Goal: Task Accomplishment & Management: Use online tool/utility

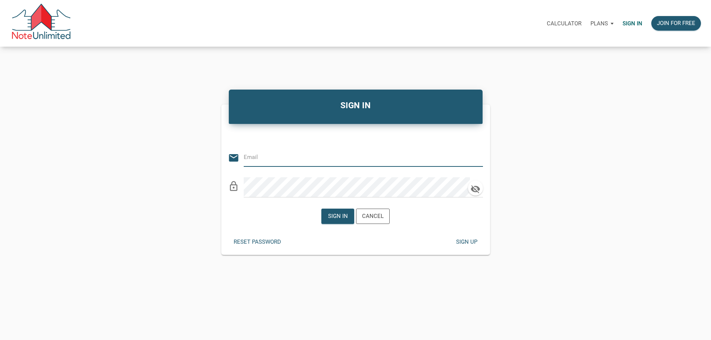
type input "[PERSON_NAME][EMAIL_ADDRESS][DOMAIN_NAME]"
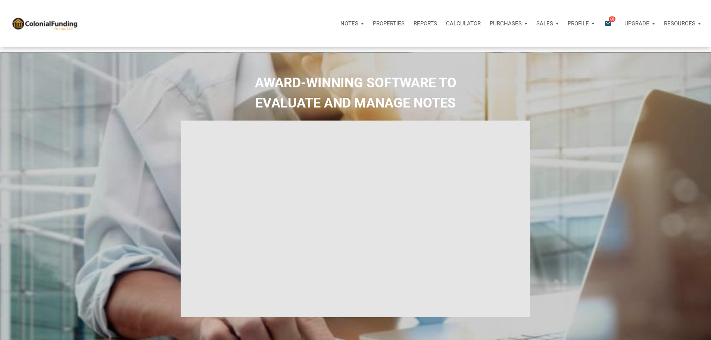
type input "Introduction to new features"
select select
click at [358, 23] on p "Purchases" at bounding box center [350, 23] width 18 height 7
click at [341, 25] on p "Notes" at bounding box center [350, 23] width 18 height 7
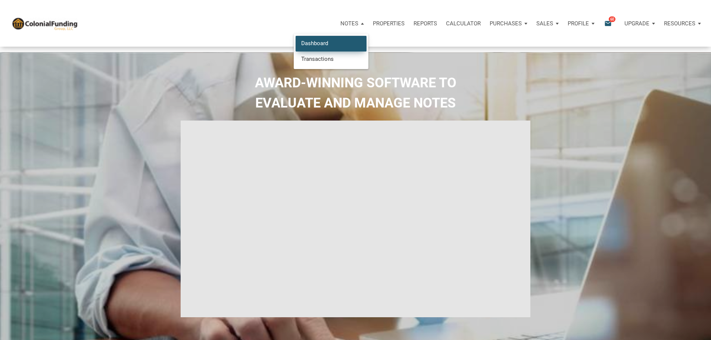
click at [296, 46] on link "Dashboard" at bounding box center [331, 43] width 71 height 15
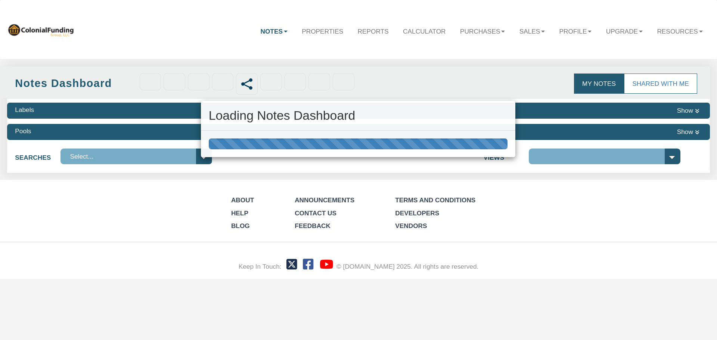
select select "316"
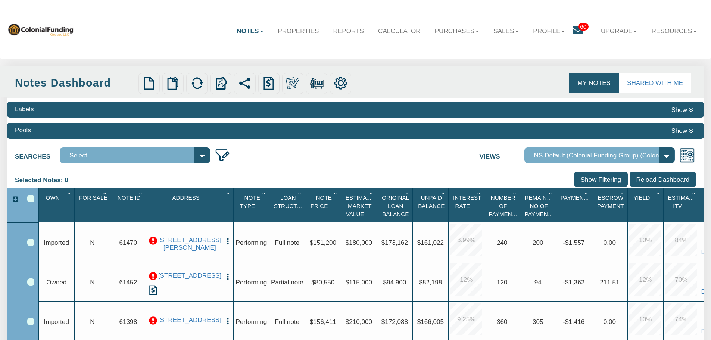
click at [229, 278] on img "button" at bounding box center [228, 277] width 8 height 8
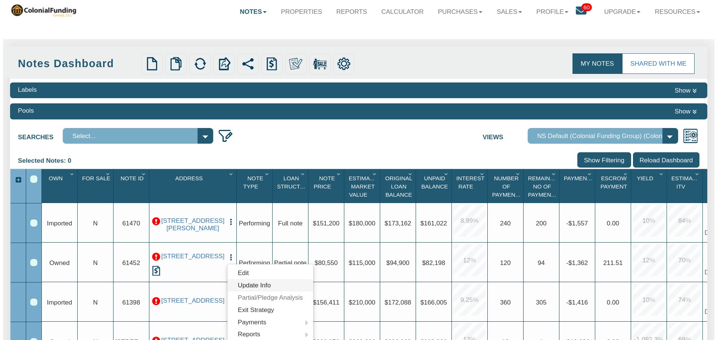
scroll to position [37, 0]
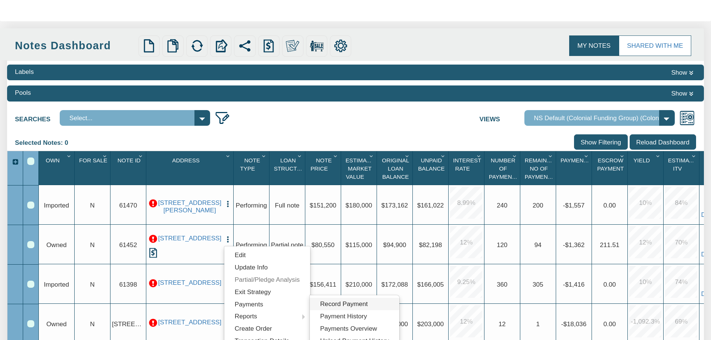
click at [337, 305] on link "Record Payment" at bounding box center [355, 304] width 90 height 12
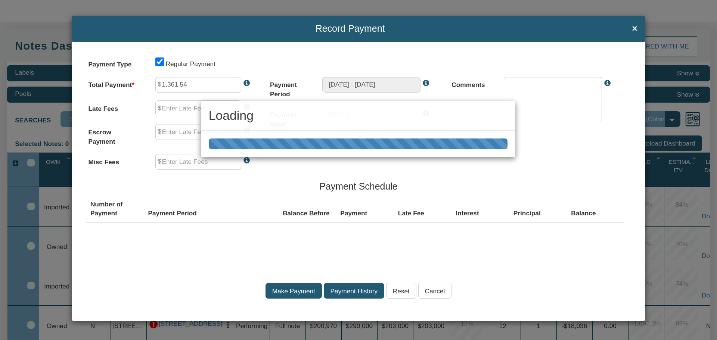
type input "0.00"
type input "211.51"
type input "0.00"
type textarea "Regular payment"
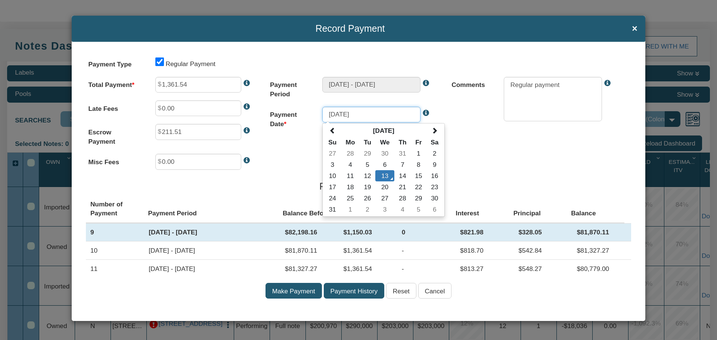
click at [347, 113] on input "[DATE]" at bounding box center [371, 115] width 98 height 16
click at [334, 130] on span at bounding box center [332, 130] width 6 height 6
click at [364, 164] on td "8" at bounding box center [368, 164] width 16 height 11
type input "[DATE]"
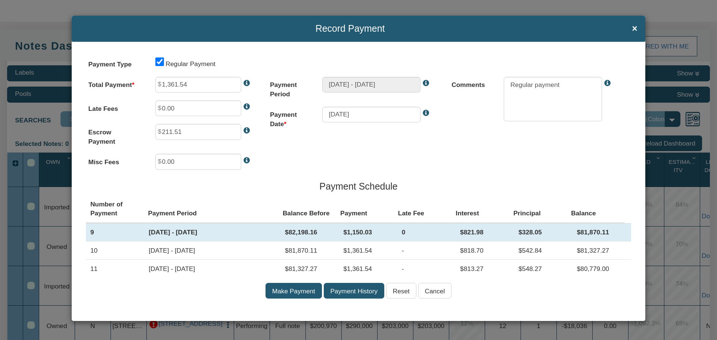
click at [294, 292] on input "Make Payment" at bounding box center [293, 291] width 56 height 16
click at [534, 83] on textarea at bounding box center [553, 99] width 98 height 44
click at [450, 137] on div "Payment Type Regular Payment Total Payment 1,361.54 Late Fees 0.00 Escrow Payme…" at bounding box center [359, 181] width 574 height 279
click at [298, 291] on input "Make Payment" at bounding box center [293, 291] width 56 height 16
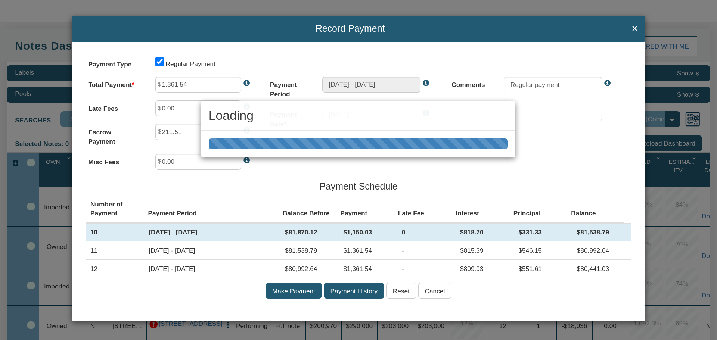
type input "[DATE] - [DATE]"
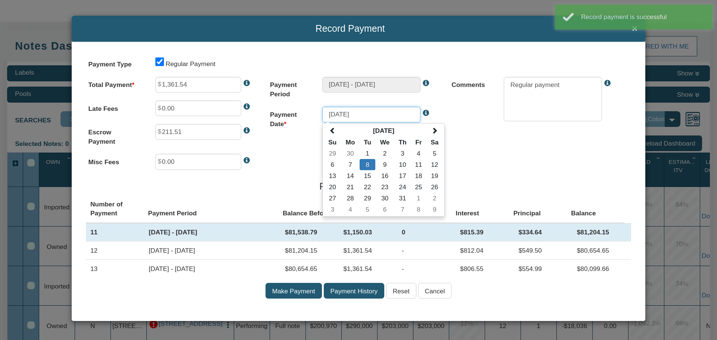
click at [367, 111] on input "[DATE]" at bounding box center [371, 115] width 98 height 16
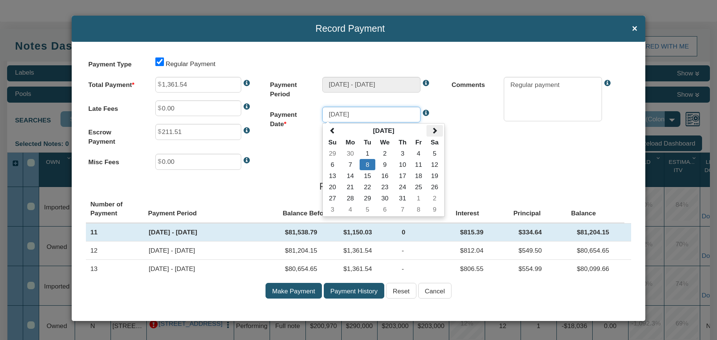
click at [435, 128] on span at bounding box center [434, 130] width 6 height 6
click at [161, 256] on td "[DATE] - [DATE]" at bounding box center [212, 251] width 136 height 18
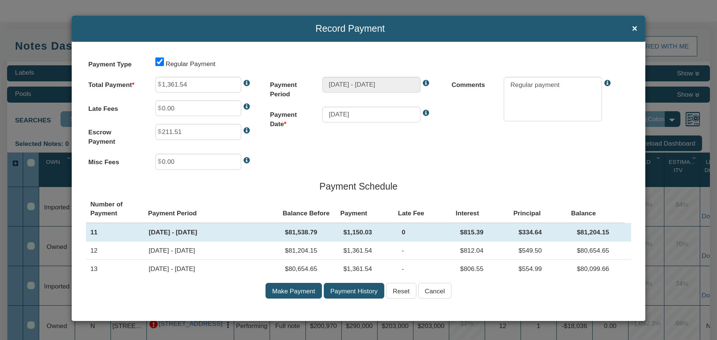
click at [477, 197] on th "Interest" at bounding box center [480, 208] width 58 height 27
click at [633, 27] on span "×" at bounding box center [635, 29] width 6 height 10
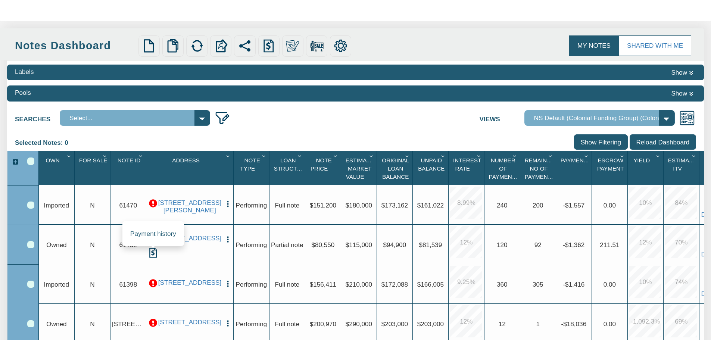
click at [151, 255] on img at bounding box center [153, 253] width 10 height 10
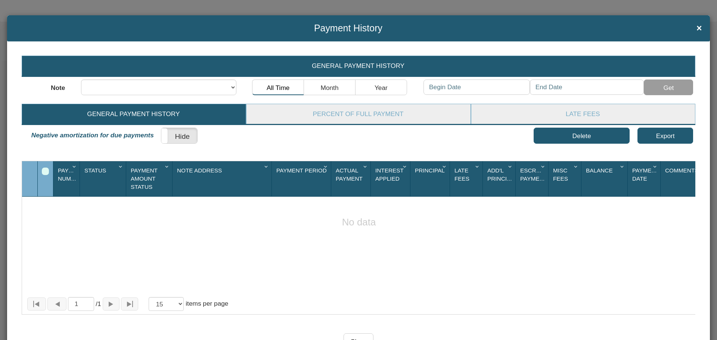
scroll to position [0, 0]
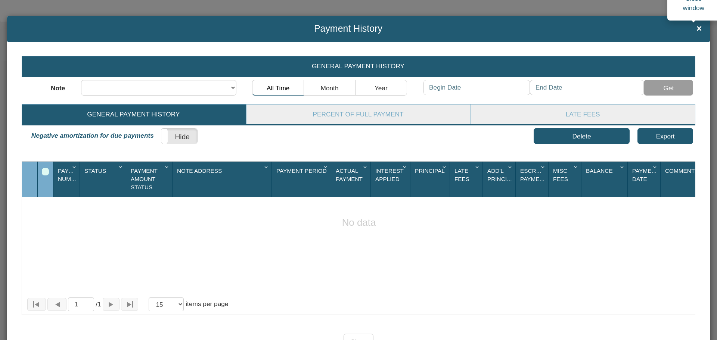
click at [696, 27] on span "×" at bounding box center [699, 29] width 6 height 10
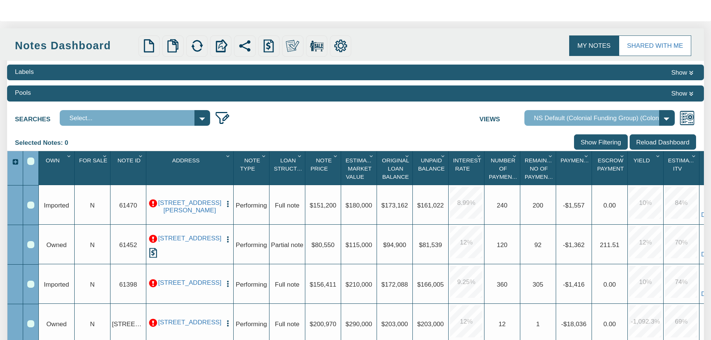
click at [228, 240] on img "button" at bounding box center [228, 240] width 8 height 8
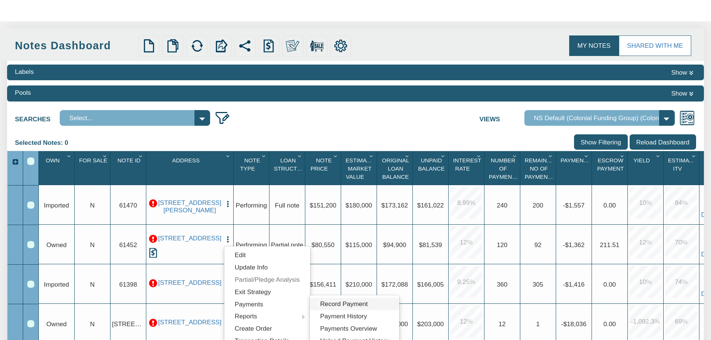
click at [339, 304] on link "Record Payment" at bounding box center [355, 304] width 90 height 12
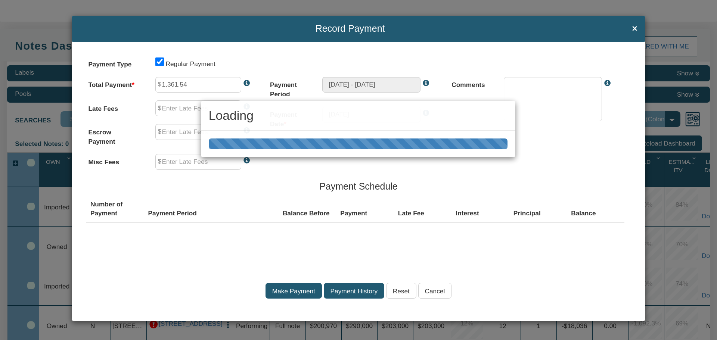
type input "0.00"
type input "211.51"
type input "0.00"
type textarea "Regular payment"
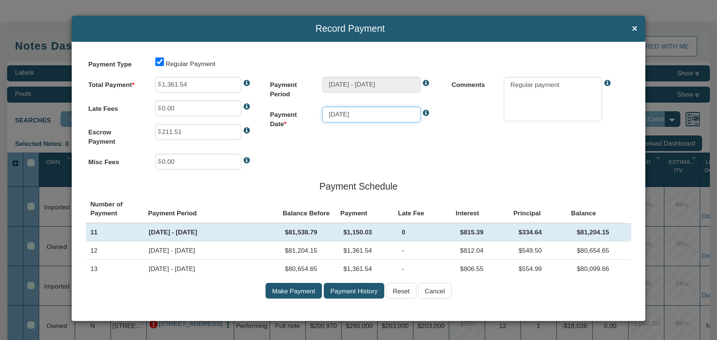
click at [369, 113] on input "[DATE]" at bounding box center [371, 115] width 98 height 16
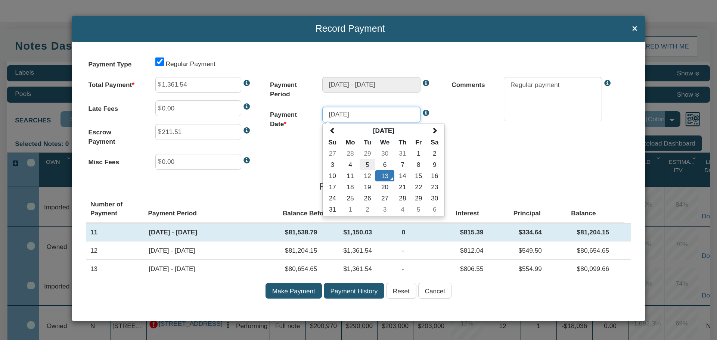
click at [362, 165] on td "5" at bounding box center [368, 164] width 16 height 11
type input "[DATE]"
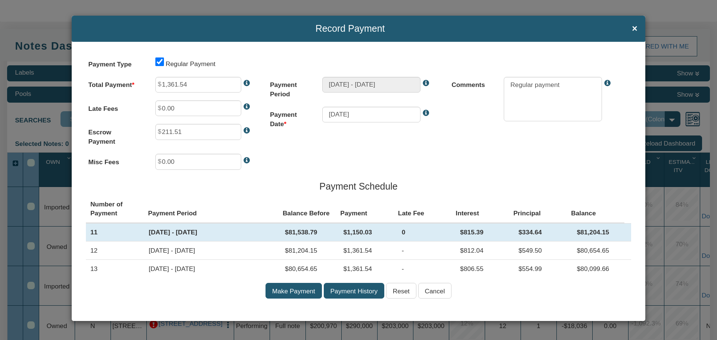
click at [362, 156] on div "Payment Type Regular Payment Total Payment 1,361.54 Late Fees 0.00 Escrow Payme…" at bounding box center [359, 181] width 574 height 279
click at [300, 290] on input "Make Payment" at bounding box center [293, 291] width 56 height 16
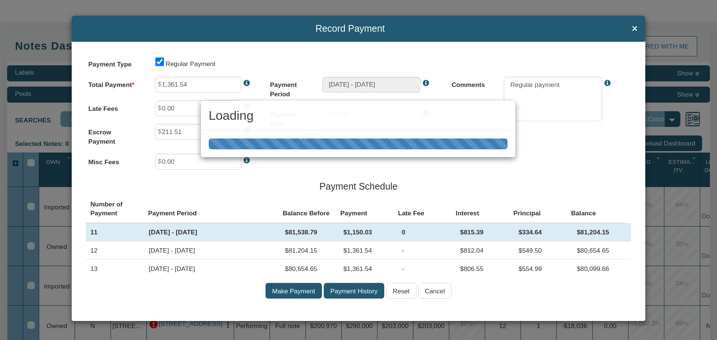
type input "[DATE] - [DATE]"
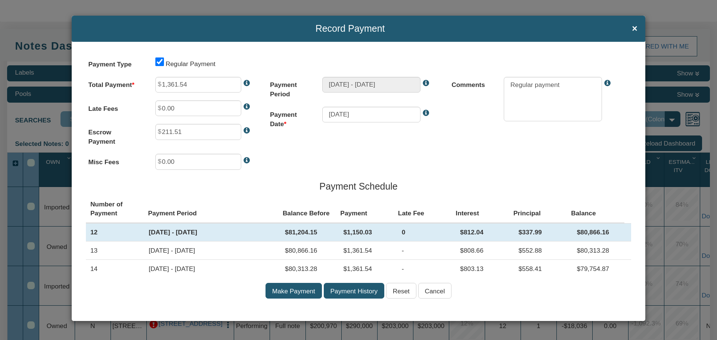
click at [354, 288] on input "Payment History" at bounding box center [354, 291] width 60 height 16
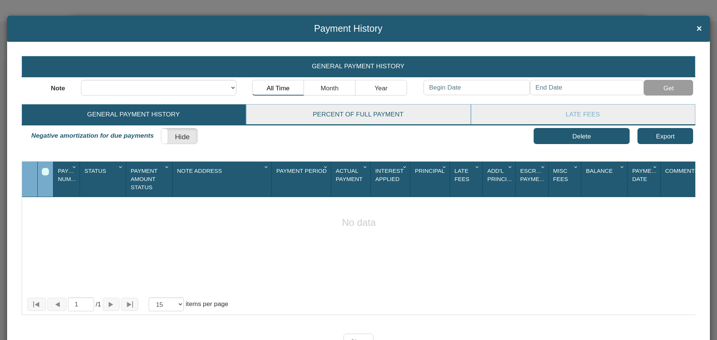
click at [329, 117] on link "Percent of Full Payment" at bounding box center [357, 115] width 223 height 20
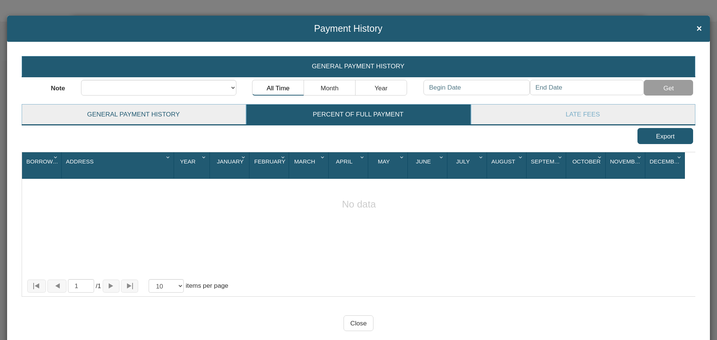
click at [156, 115] on link "General Payment History" at bounding box center [133, 115] width 223 height 20
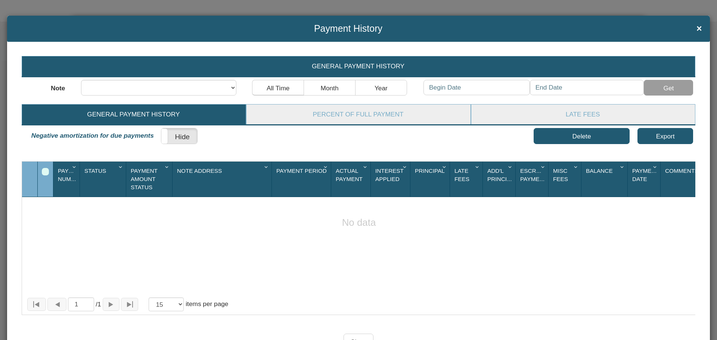
click at [271, 85] on button "All Time" at bounding box center [278, 88] width 52 height 16
click at [377, 90] on button "Year" at bounding box center [381, 88] width 52 height 16
type input "[DATE]"
click at [663, 86] on button "Get" at bounding box center [668, 88] width 49 height 16
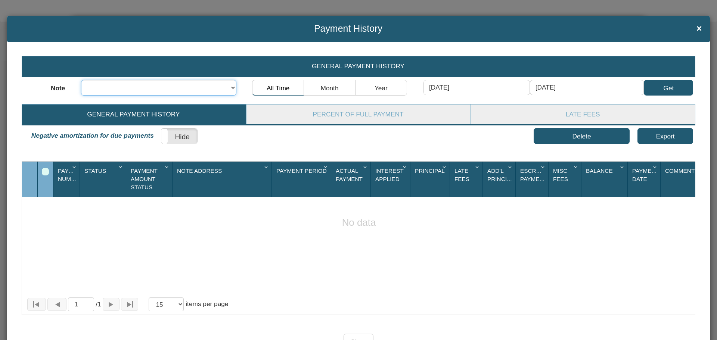
click at [177, 95] on select at bounding box center [158, 88] width 155 height 16
click at [175, 88] on select at bounding box center [158, 88] width 155 height 16
click at [229, 87] on select at bounding box center [158, 88] width 155 height 16
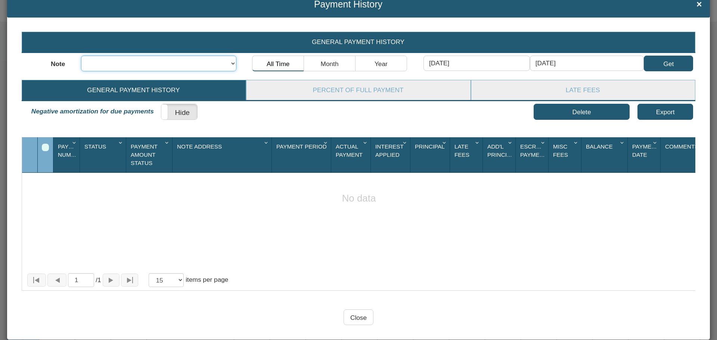
scroll to position [37, 0]
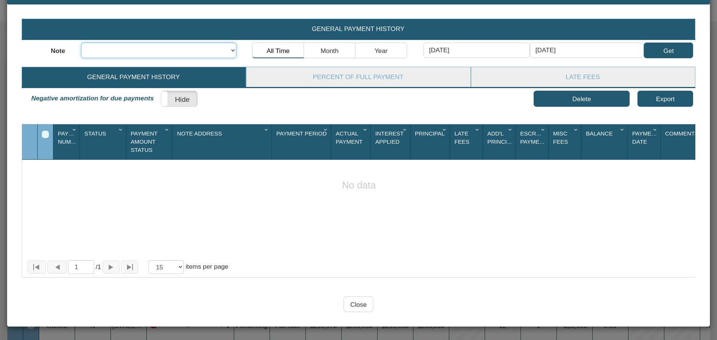
click at [230, 51] on select at bounding box center [158, 51] width 155 height 16
click at [219, 181] on div "No data" at bounding box center [359, 217] width 674 height 78
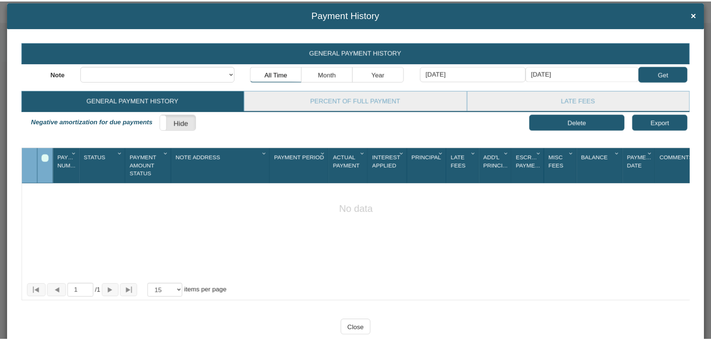
scroll to position [0, 0]
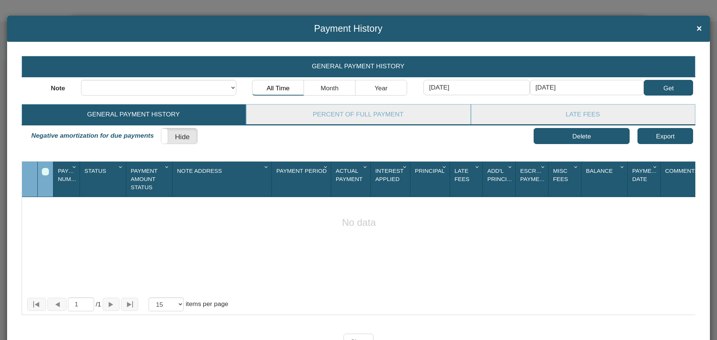
click at [690, 29] on h4 "Payment History ×" at bounding box center [358, 29] width 687 height 10
click at [690, 27] on h4 "Payment History ×" at bounding box center [358, 29] width 687 height 10
click at [696, 28] on span "×" at bounding box center [699, 29] width 6 height 10
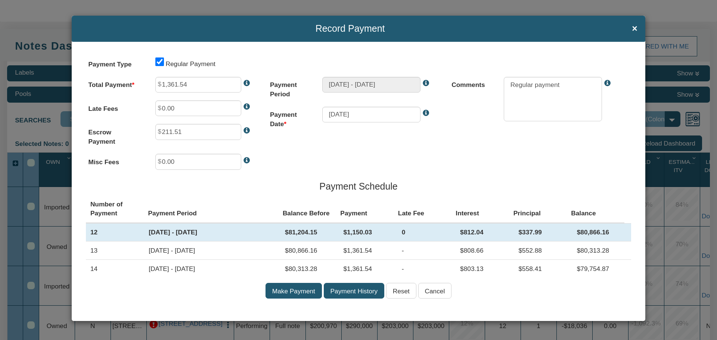
click at [438, 289] on input "Cancel" at bounding box center [435, 291] width 34 height 16
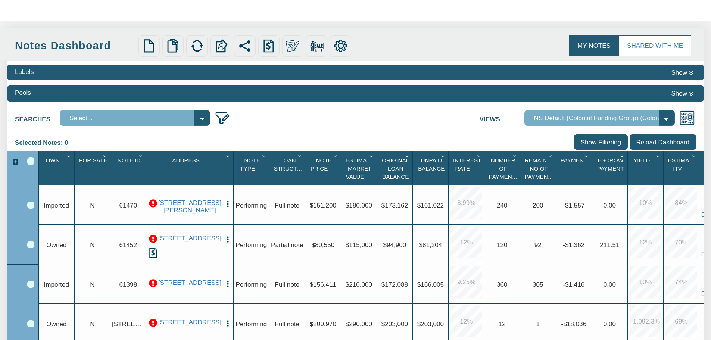
click at [227, 239] on img "button" at bounding box center [228, 240] width 8 height 8
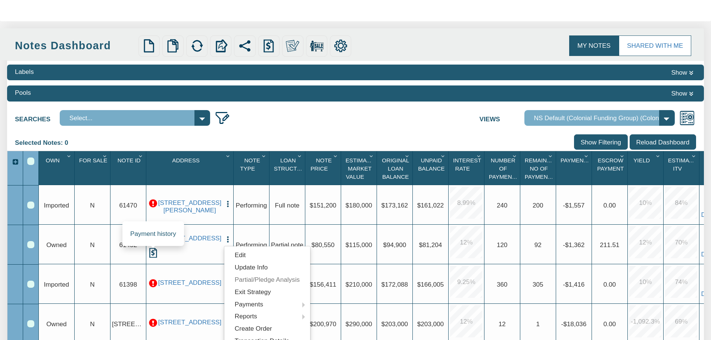
click at [154, 253] on img at bounding box center [153, 253] width 10 height 10
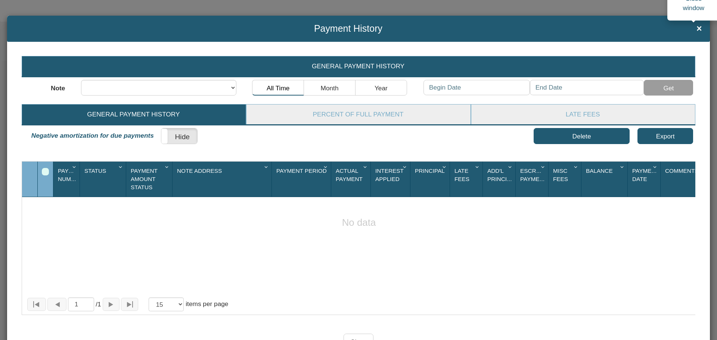
click at [696, 27] on span "×" at bounding box center [699, 29] width 6 height 10
